Goal: Task Accomplishment & Management: Complete application form

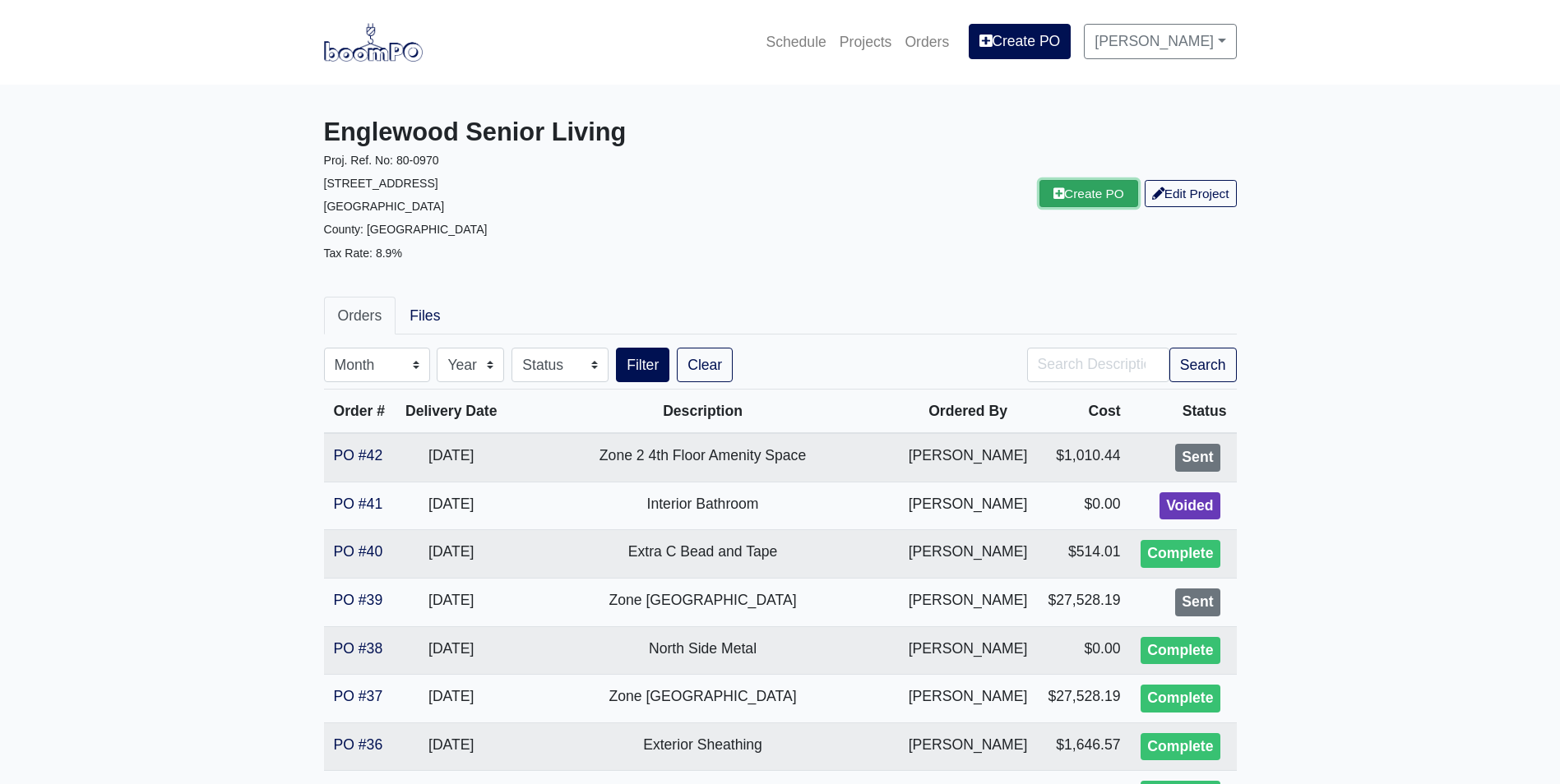
click at [1074, 201] on link "Create PO" at bounding box center [1089, 193] width 99 height 27
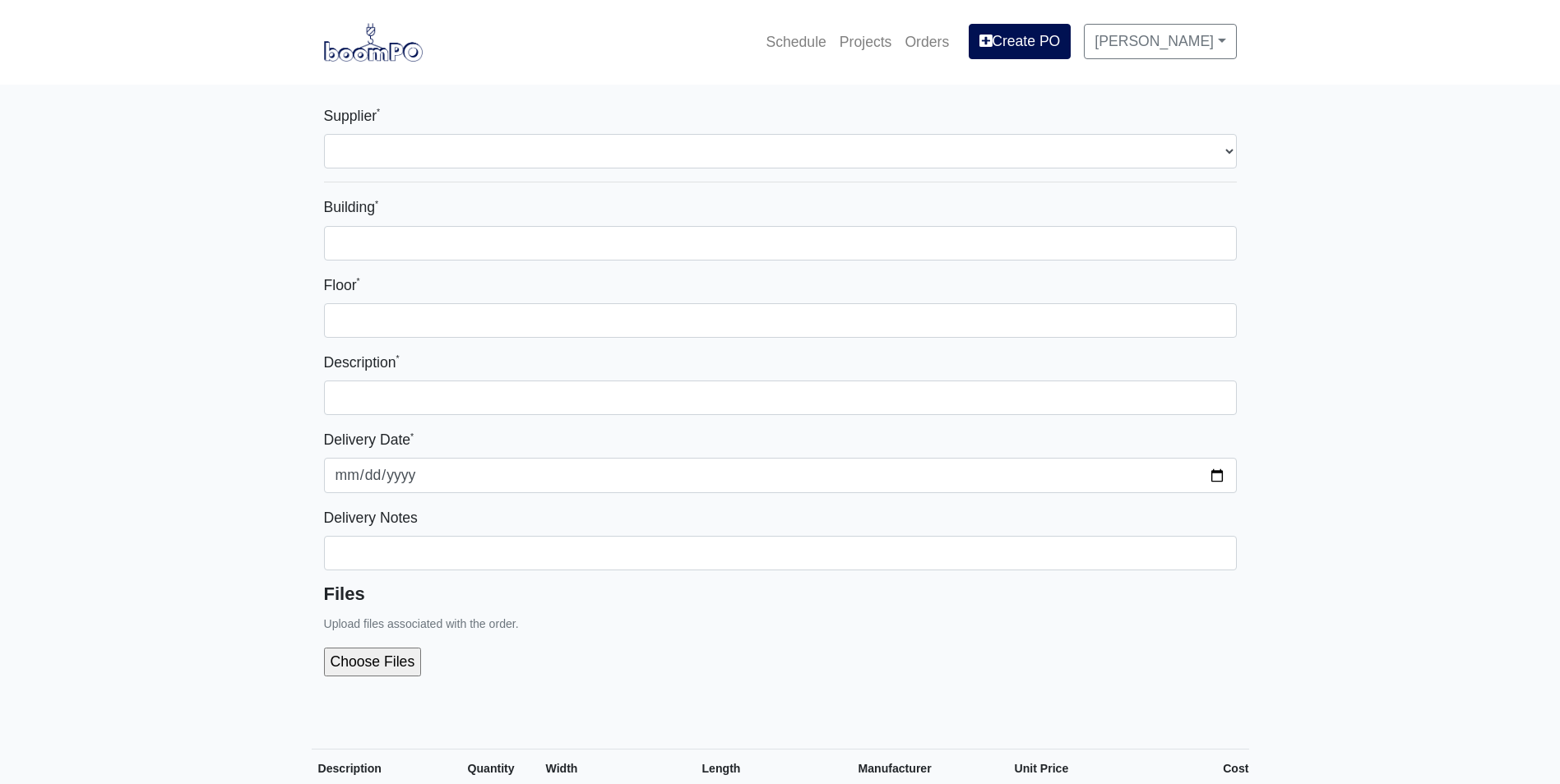
select select
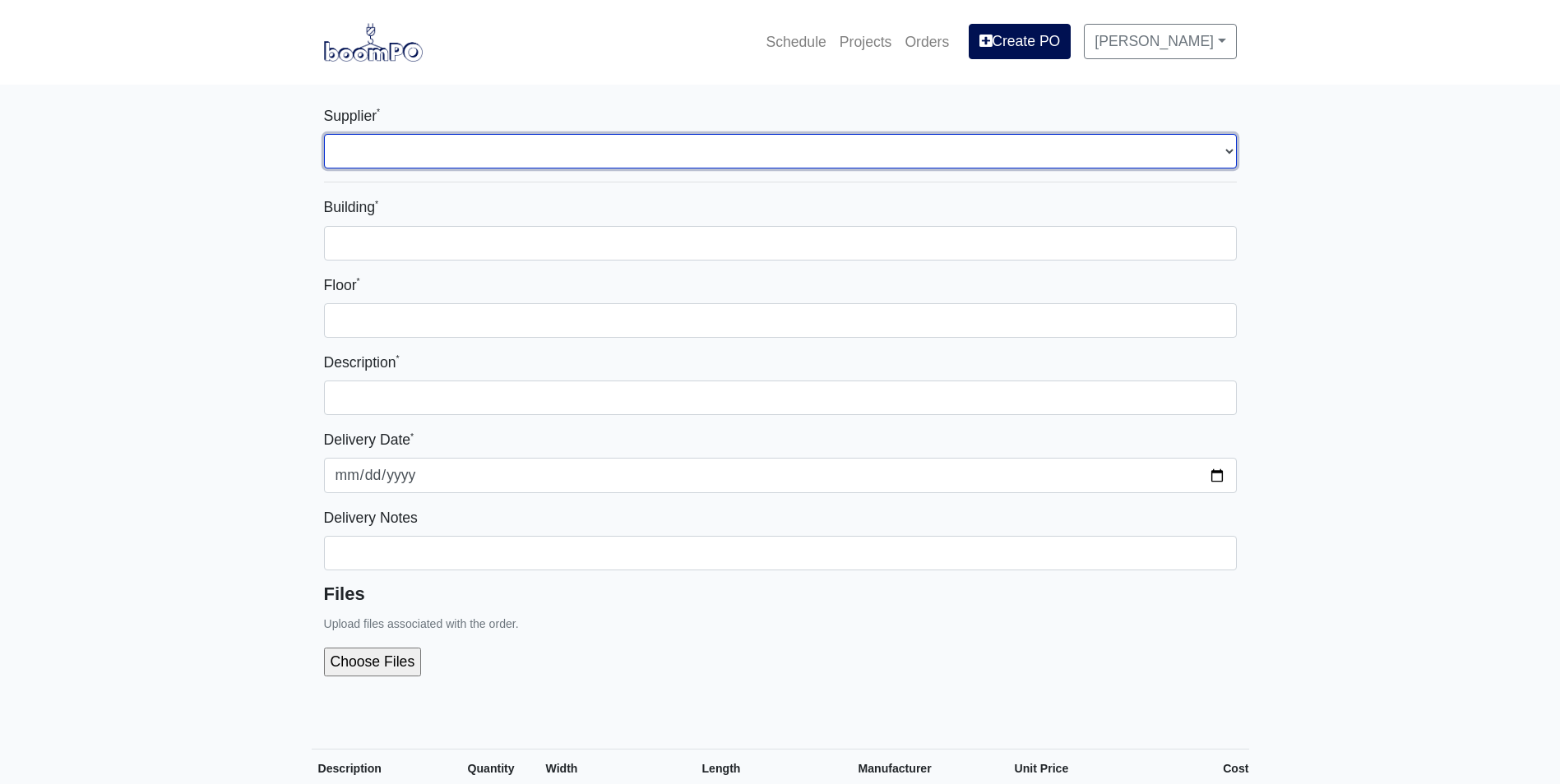
click at [404, 142] on select "Select one... L&W Supply - Mableton, GA" at bounding box center [780, 151] width 912 height 34
select select "1"
click at [324, 134] on select "Select one... L&W Supply - Mableton, GA" at bounding box center [780, 151] width 912 height 34
select select
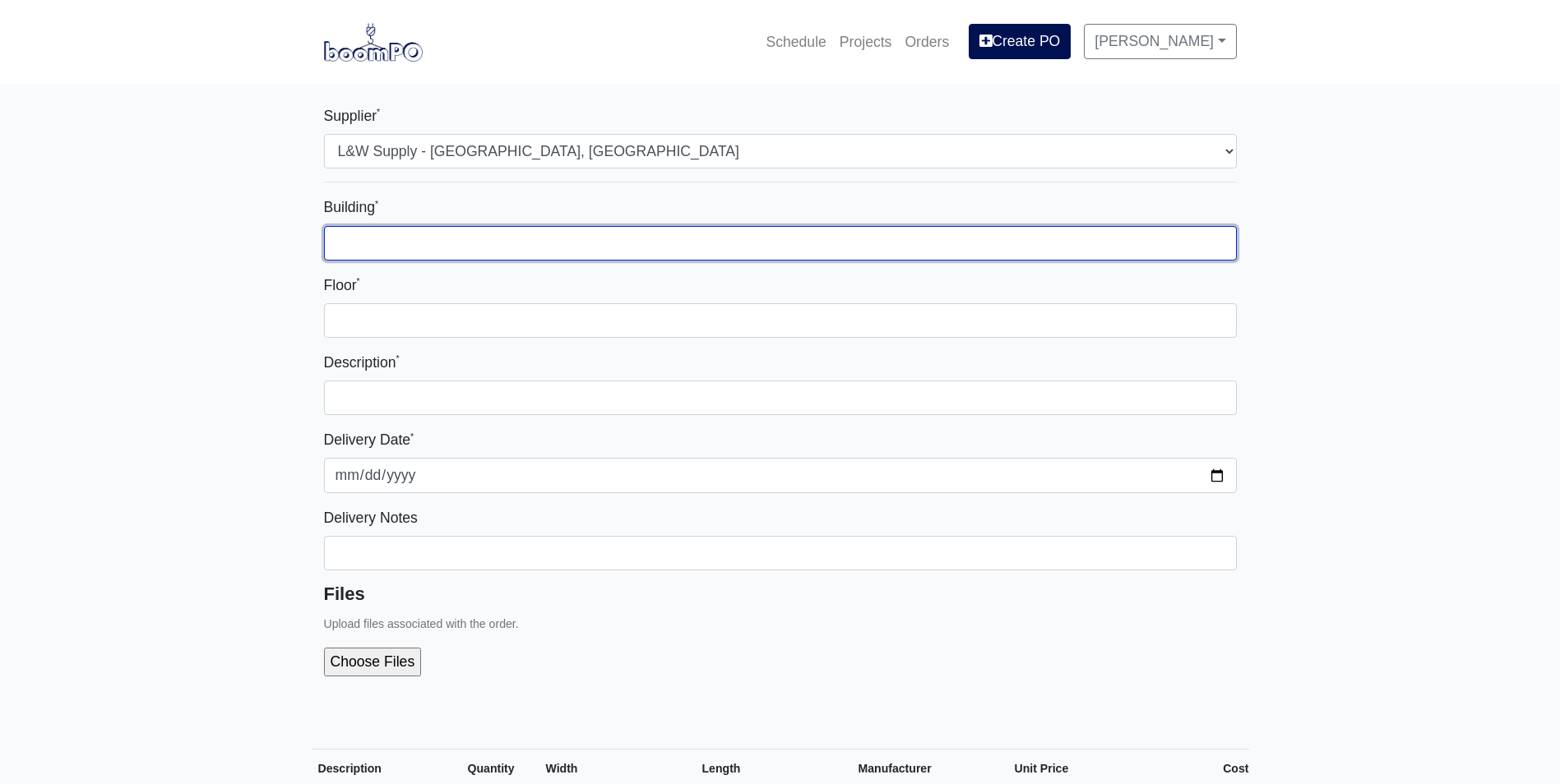
click at [367, 239] on input "Building *" at bounding box center [780, 243] width 912 height 34
type input "Zone 1"
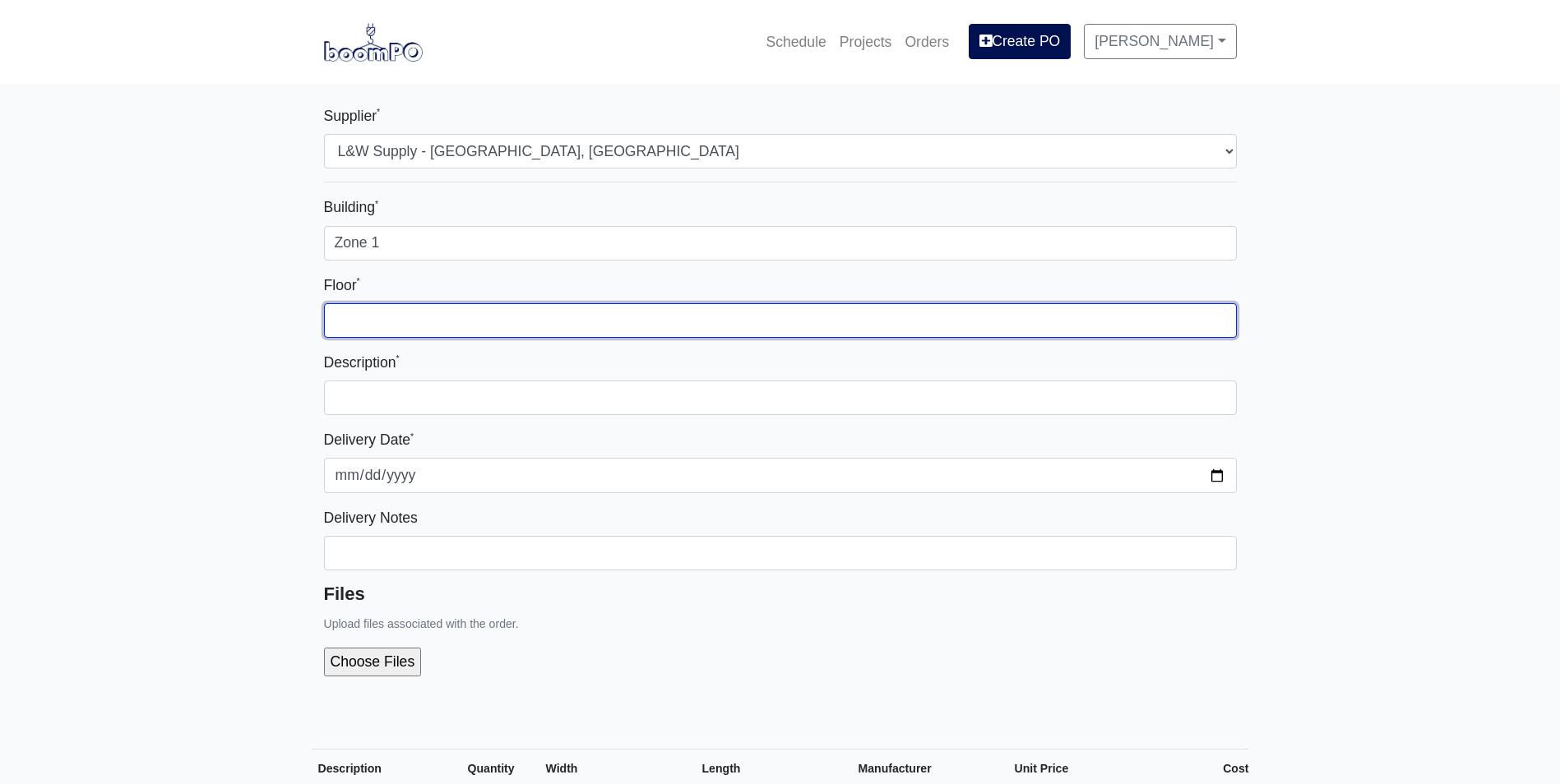
click at [370, 324] on input "Floor *" at bounding box center [780, 320] width 912 height 34
type input "1st"
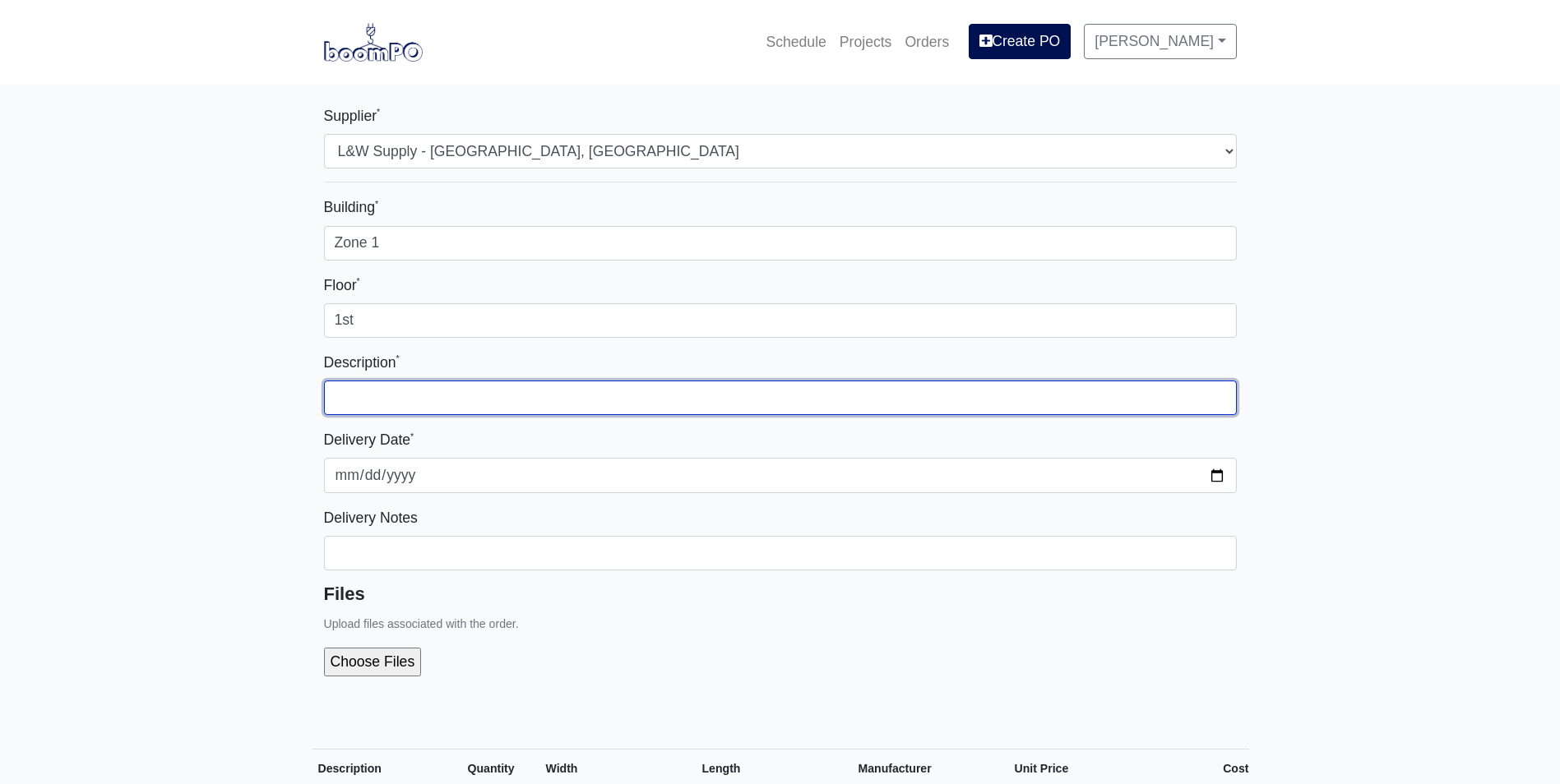
click at [371, 394] on input "text" at bounding box center [780, 397] width 912 height 34
type input "Exterior Sheathing North Side"
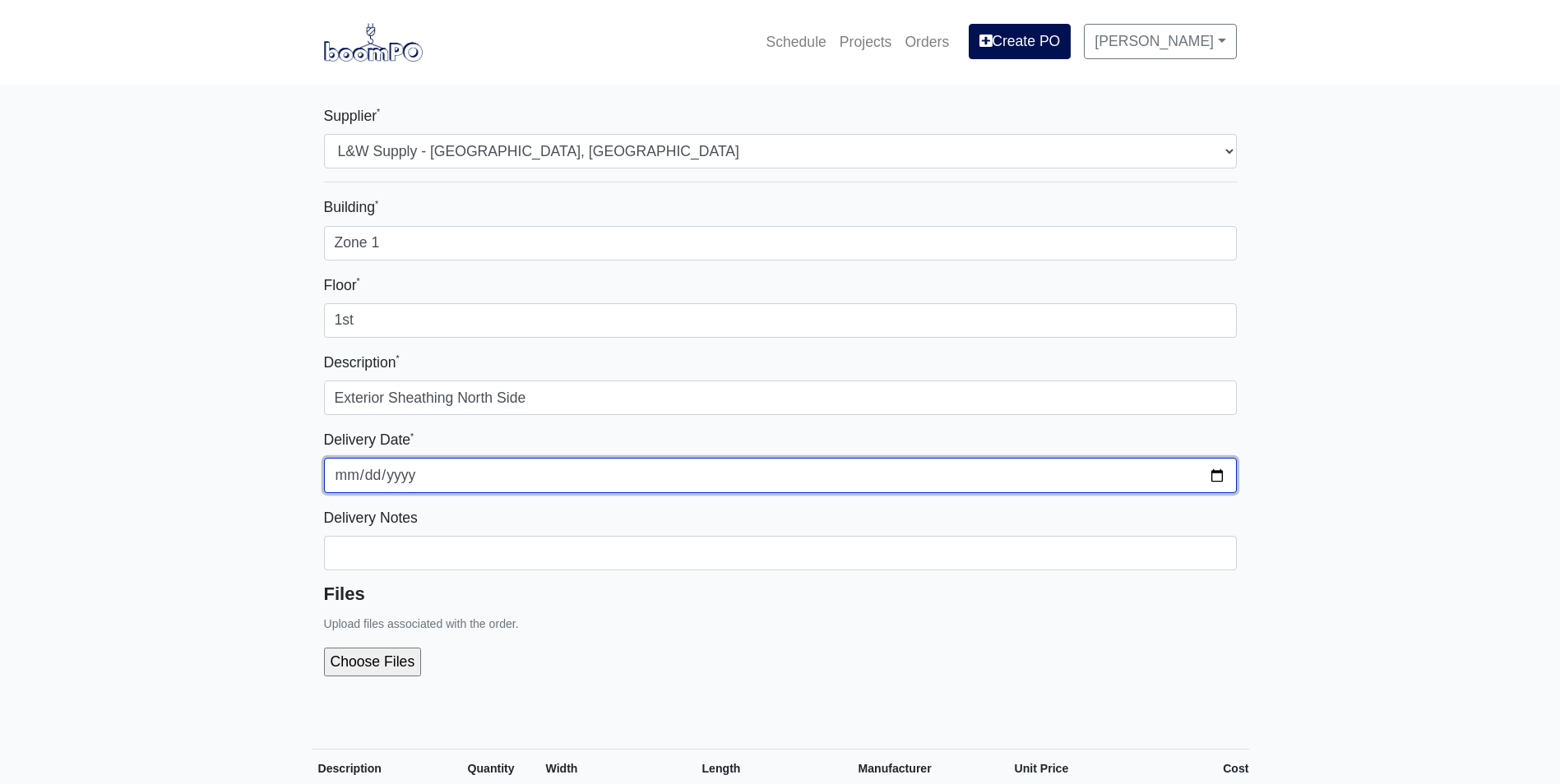
click at [1218, 475] on input "2025-10-14" at bounding box center [780, 475] width 912 height 34
type input "2025-10-15"
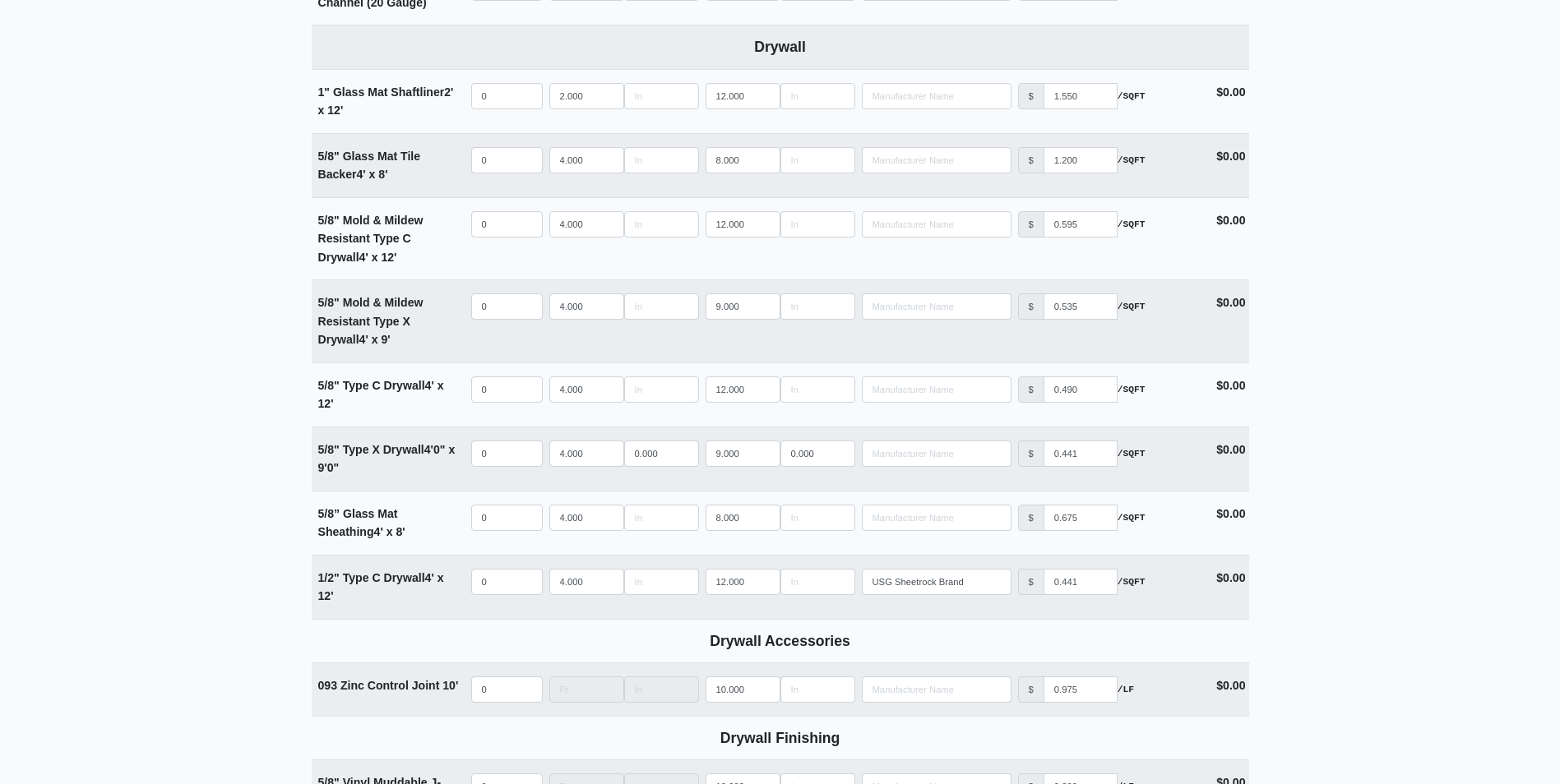
scroll to position [1151, 0]
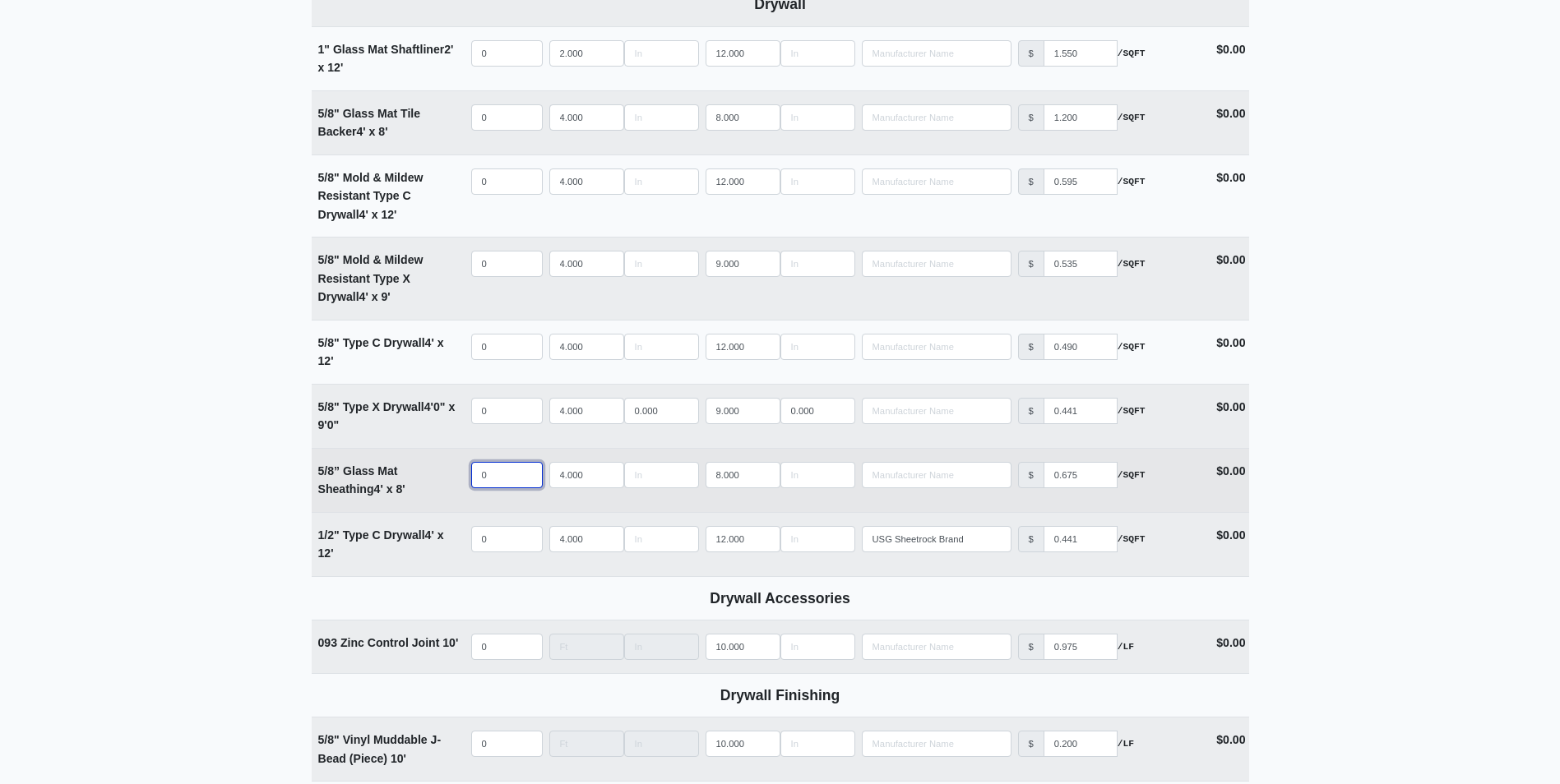
select select
click at [497, 469] on input "quantity" at bounding box center [506, 475] width 71 height 27
type input "6"
select select
type input "60"
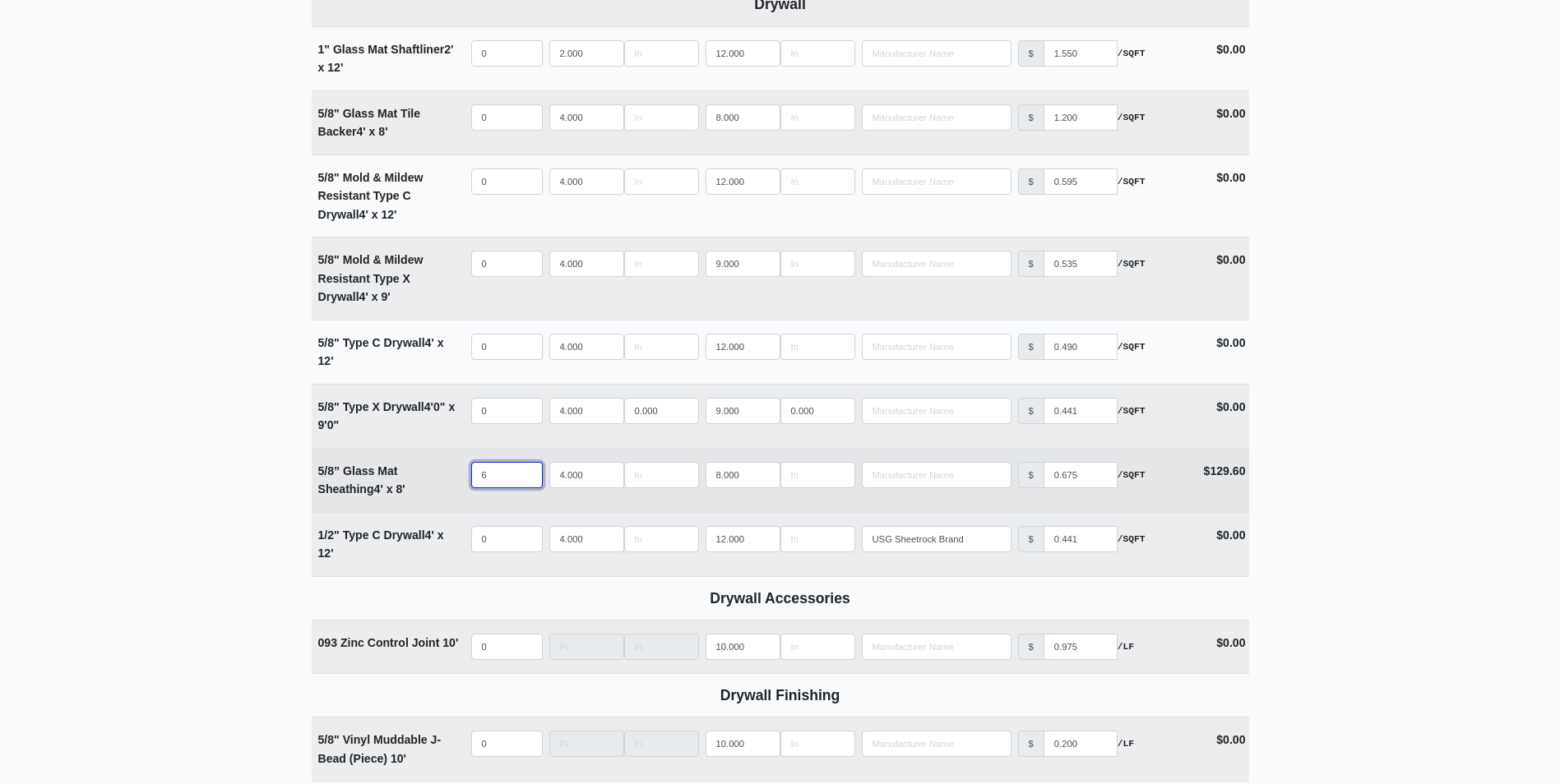
select select
type input "60"
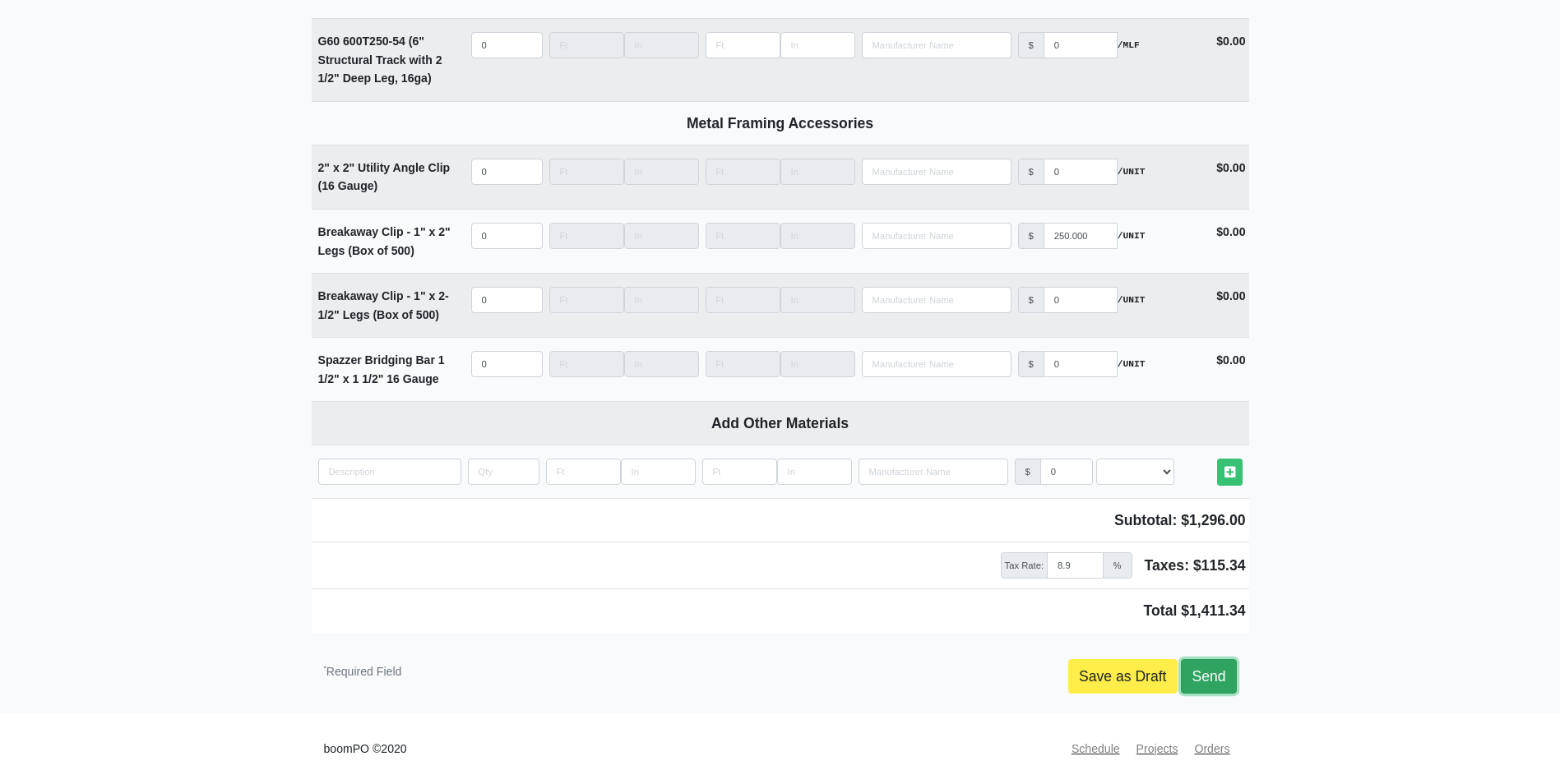
click at [1214, 670] on link "Send" at bounding box center [1208, 676] width 55 height 34
type input "2025-10-14"
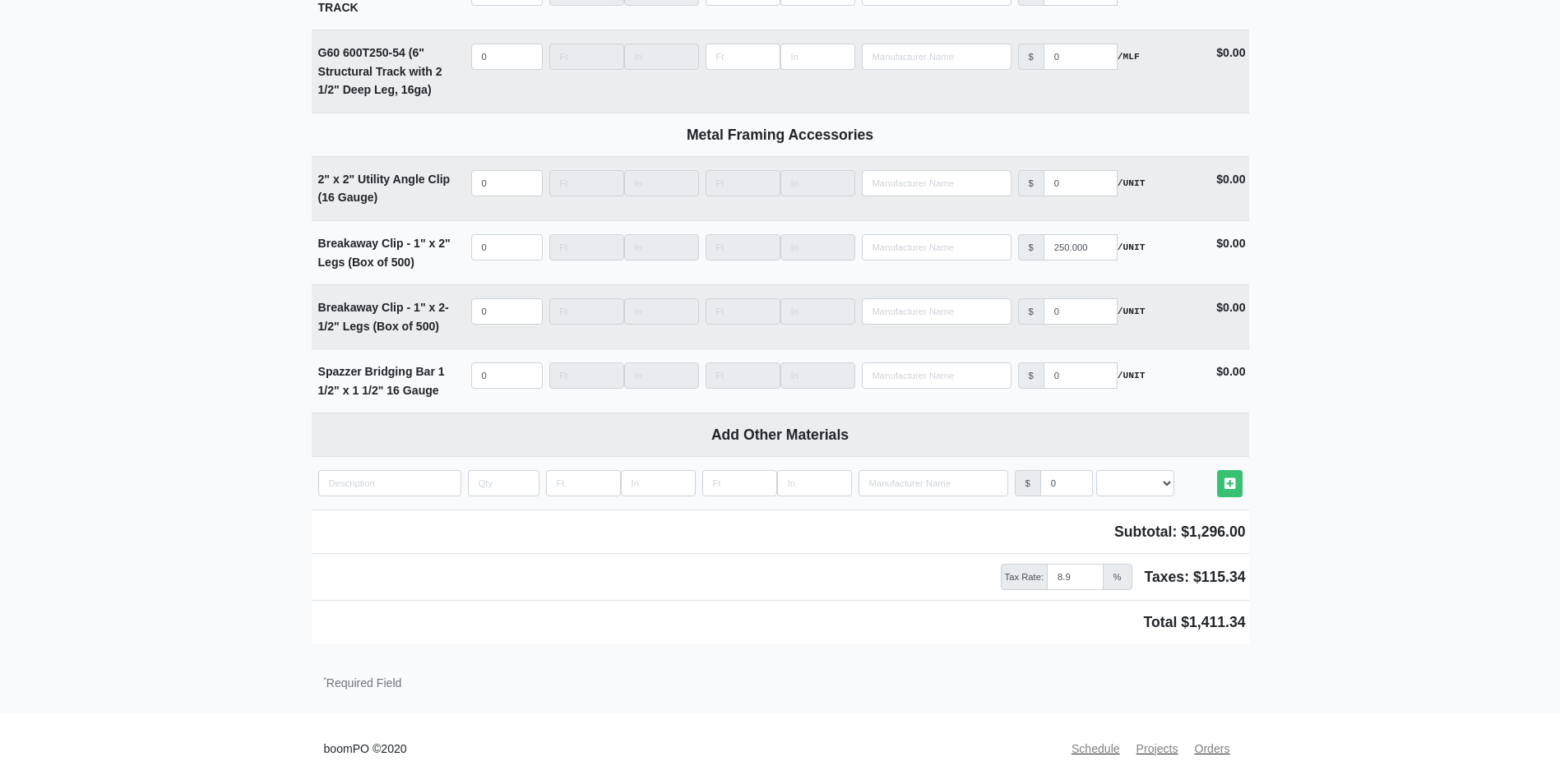
scroll to position [5108, 0]
